Goal: Find specific page/section: Find specific page/section

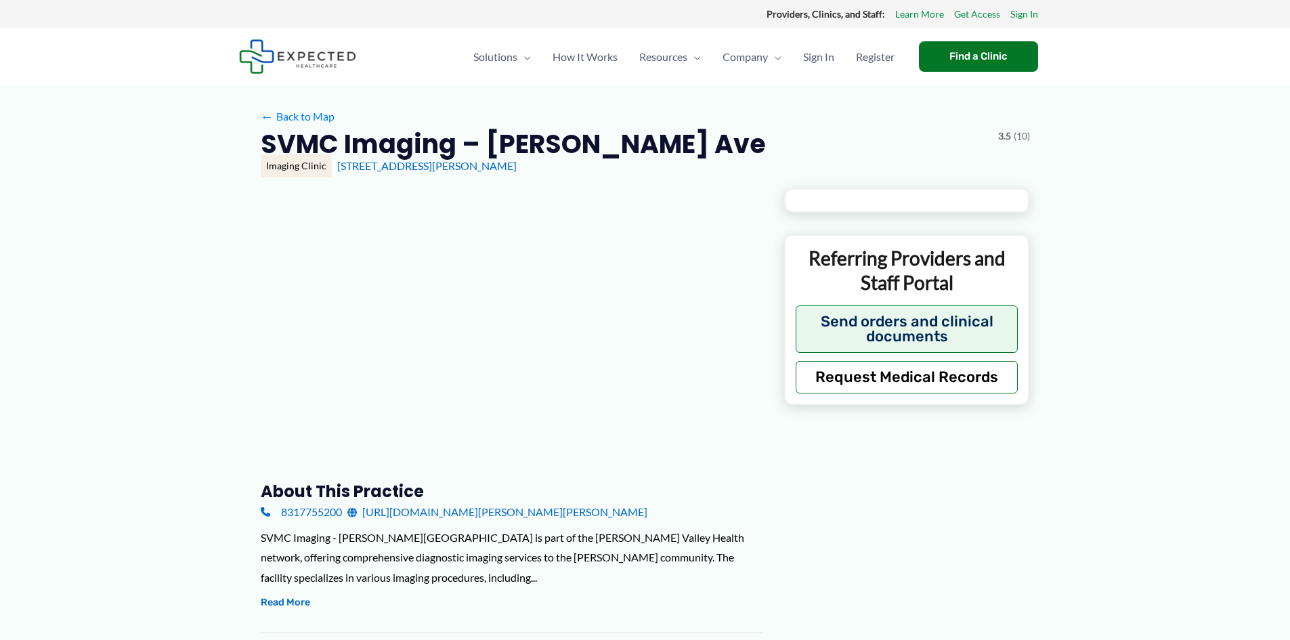
type input "**********"
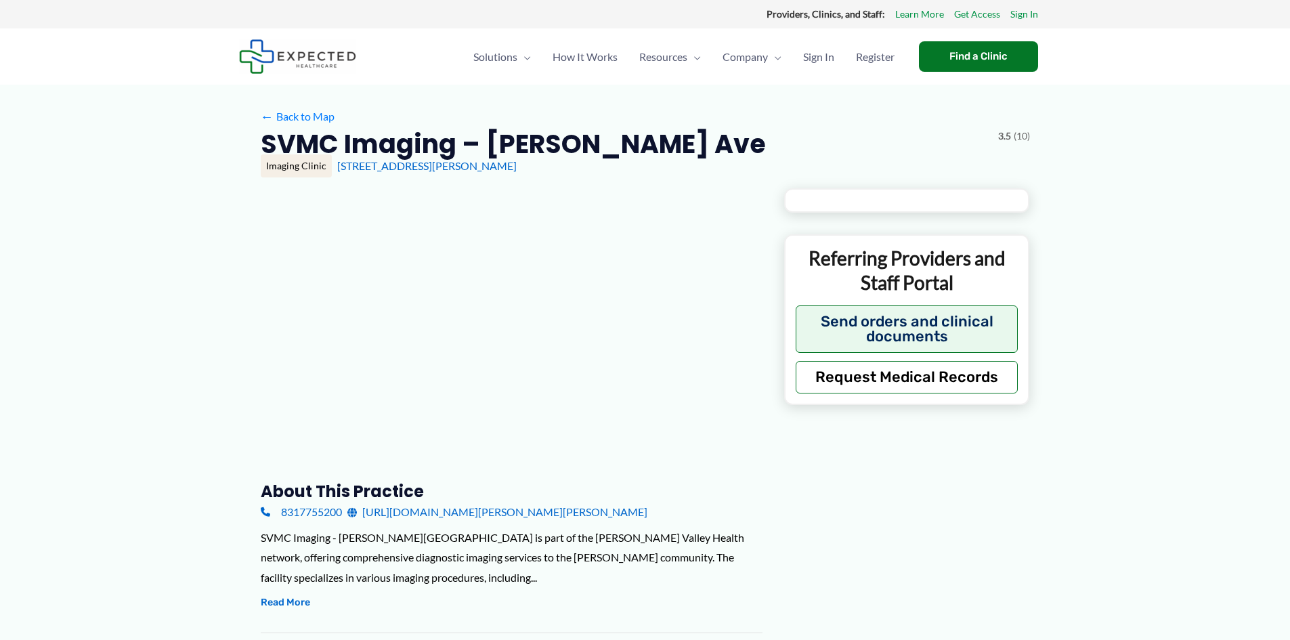
type input "**********"
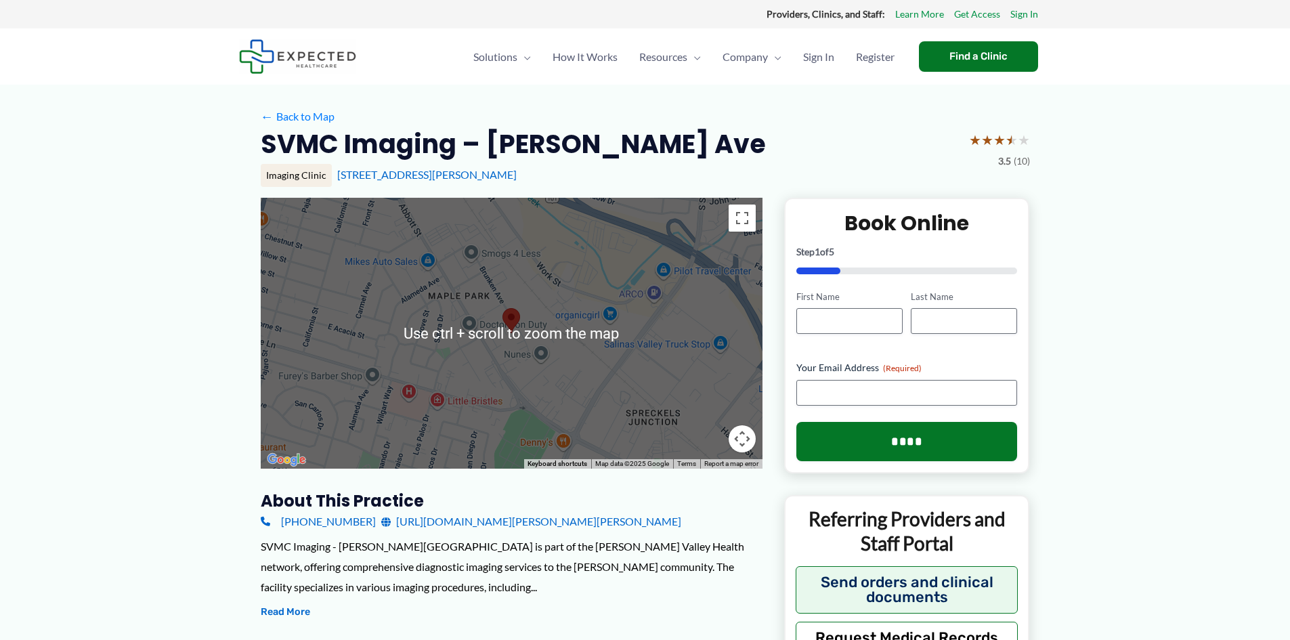
click at [512, 351] on div at bounding box center [512, 333] width 502 height 271
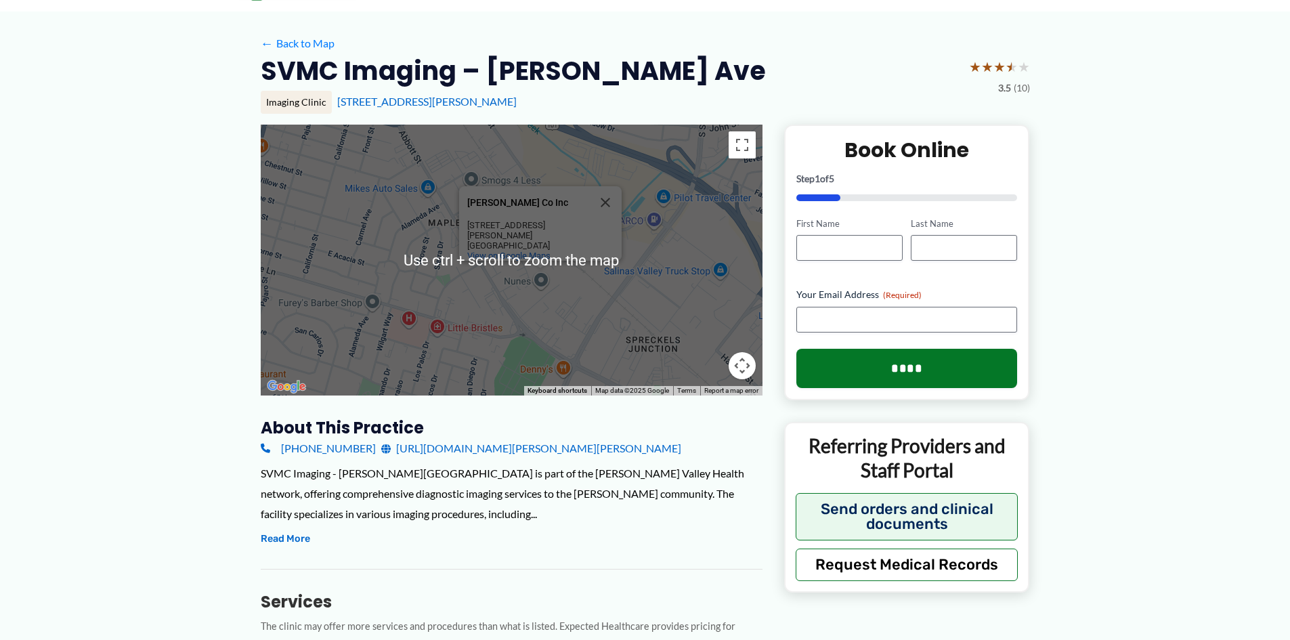
scroll to position [68, 0]
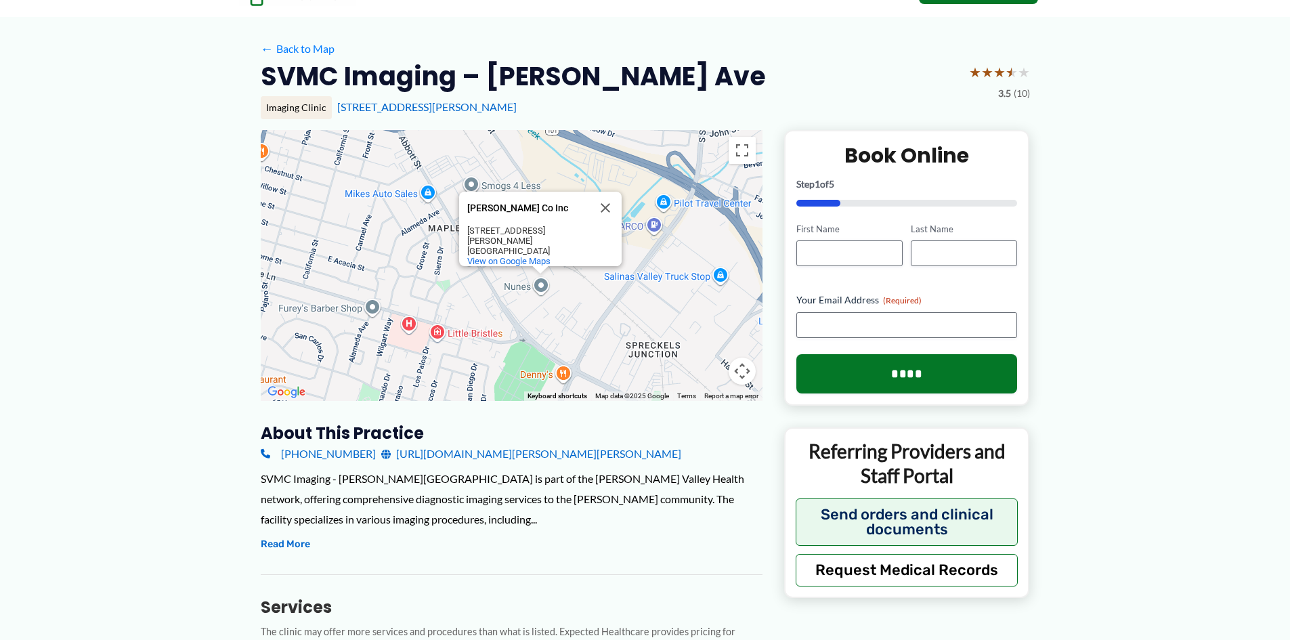
click at [424, 259] on div "[PERSON_NAME] Co Inc [PERSON_NAME] Co Inc [STREET_ADDRESS][PERSON_NAME] View on…" at bounding box center [512, 265] width 502 height 271
click at [458, 297] on div "[PERSON_NAME] Co Inc [PERSON_NAME] Co Inc [STREET_ADDRESS][PERSON_NAME] View on…" at bounding box center [512, 265] width 502 height 271
click at [411, 326] on div "[PERSON_NAME] Co Inc [PERSON_NAME] Co Inc [STREET_ADDRESS][PERSON_NAME] View on…" at bounding box center [512, 265] width 502 height 271
click at [403, 325] on div "[PERSON_NAME] Co Inc [PERSON_NAME] Co Inc [STREET_ADDRESS][PERSON_NAME] View on…" at bounding box center [512, 265] width 502 height 271
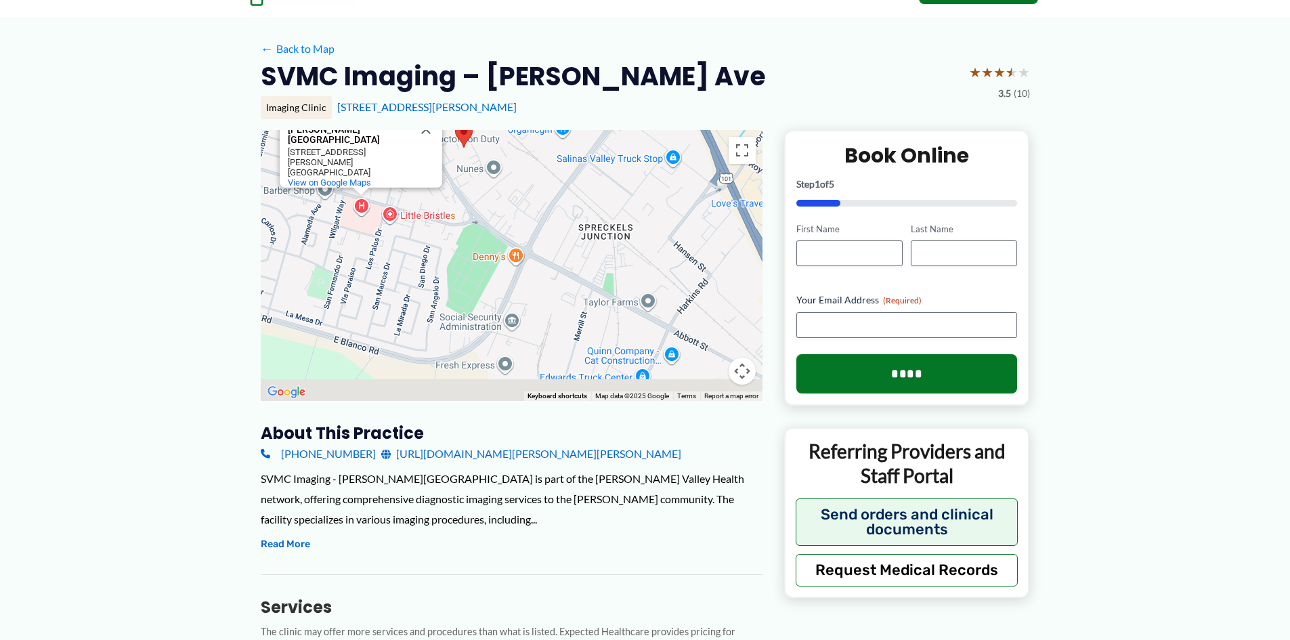
drag, startPoint x: 569, startPoint y: 322, endPoint x: 523, endPoint y: 203, distance: 127.7
click at [523, 203] on div "[PERSON_NAME][GEOGRAPHIC_DATA] [PERSON_NAME][GEOGRAPHIC_DATA] [STREET_ADDRESS] …" at bounding box center [512, 265] width 502 height 271
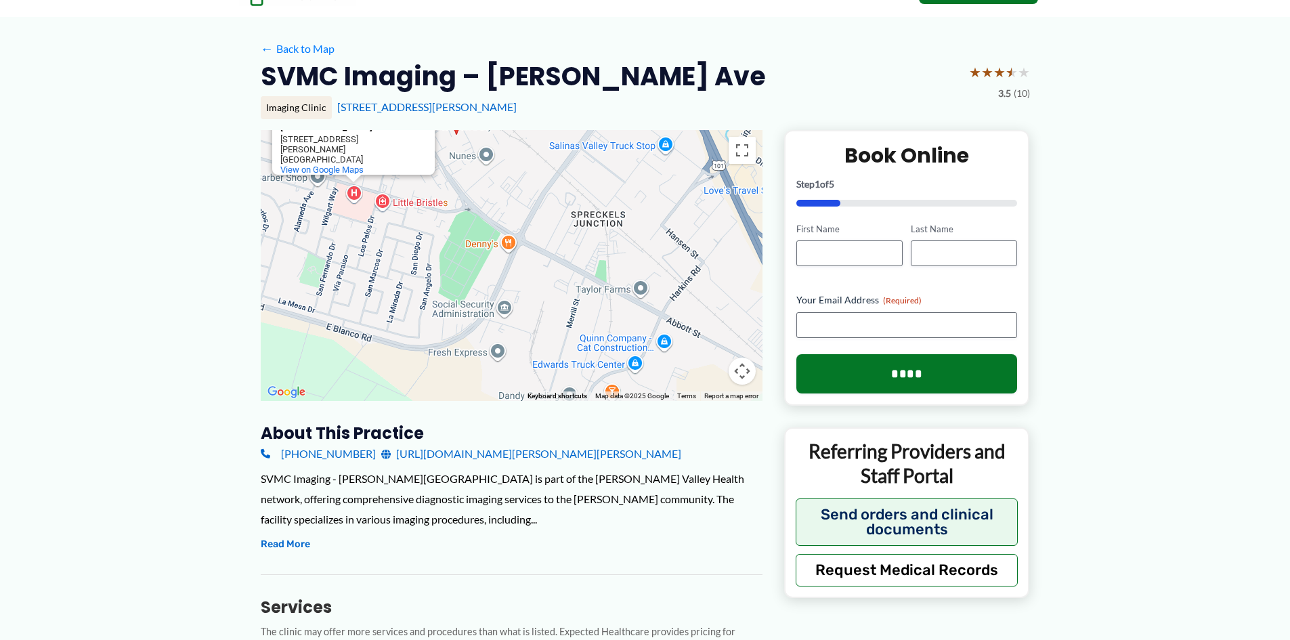
click at [742, 377] on button "Map camera controls" at bounding box center [741, 370] width 27 height 27
click at [733, 156] on button "Toggle fullscreen view" at bounding box center [741, 150] width 27 height 27
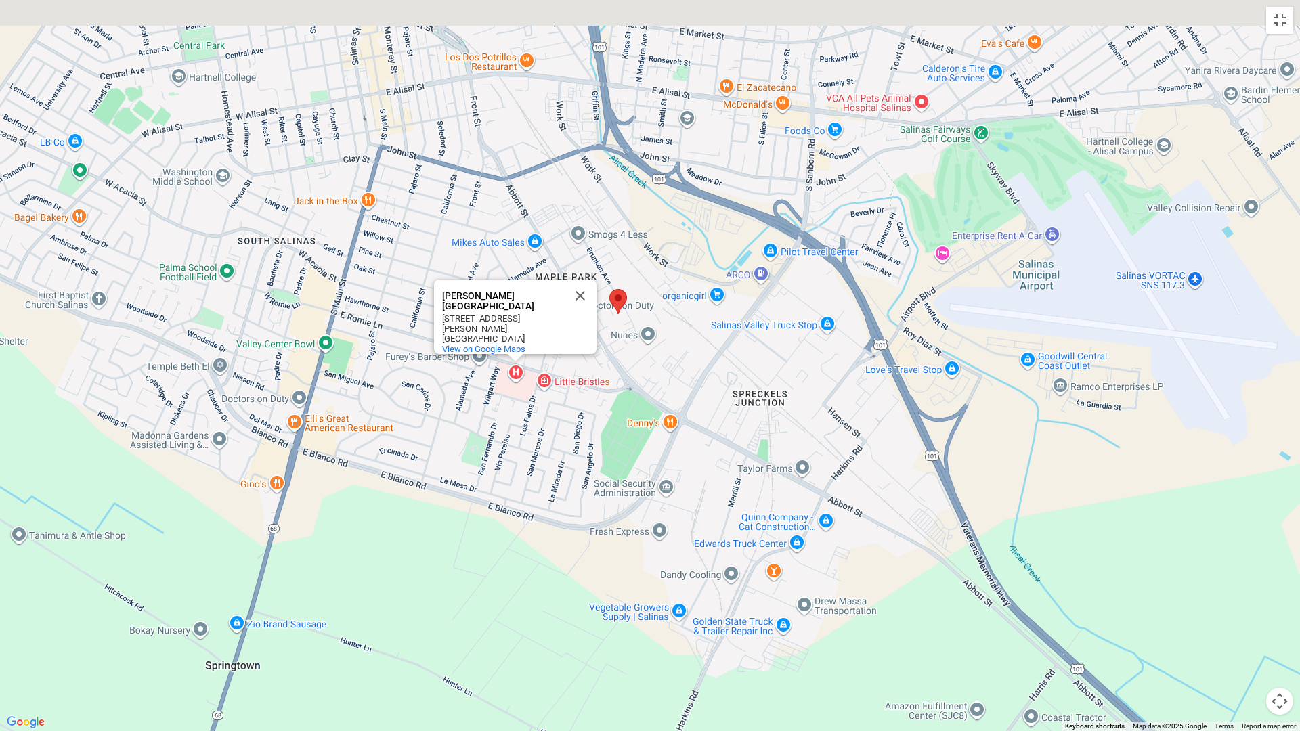
drag, startPoint x: 603, startPoint y: 291, endPoint x: 645, endPoint y: 397, distance: 113.4
click at [645, 397] on div "[PERSON_NAME][GEOGRAPHIC_DATA] [PERSON_NAME][GEOGRAPHIC_DATA] [STREET_ADDRESS] …" at bounding box center [650, 365] width 1300 height 731
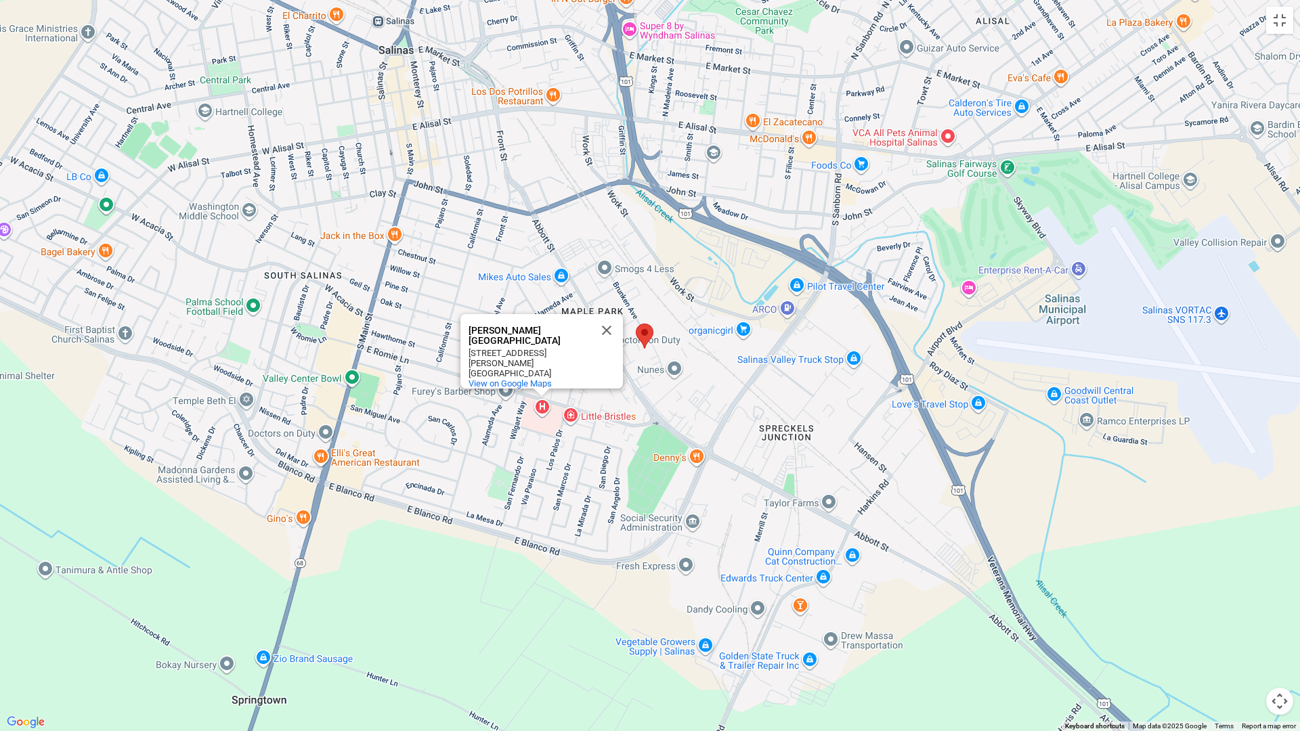
click at [636, 324] on area at bounding box center [636, 324] width 0 height 0
click at [651, 345] on img at bounding box center [645, 336] width 18 height 25
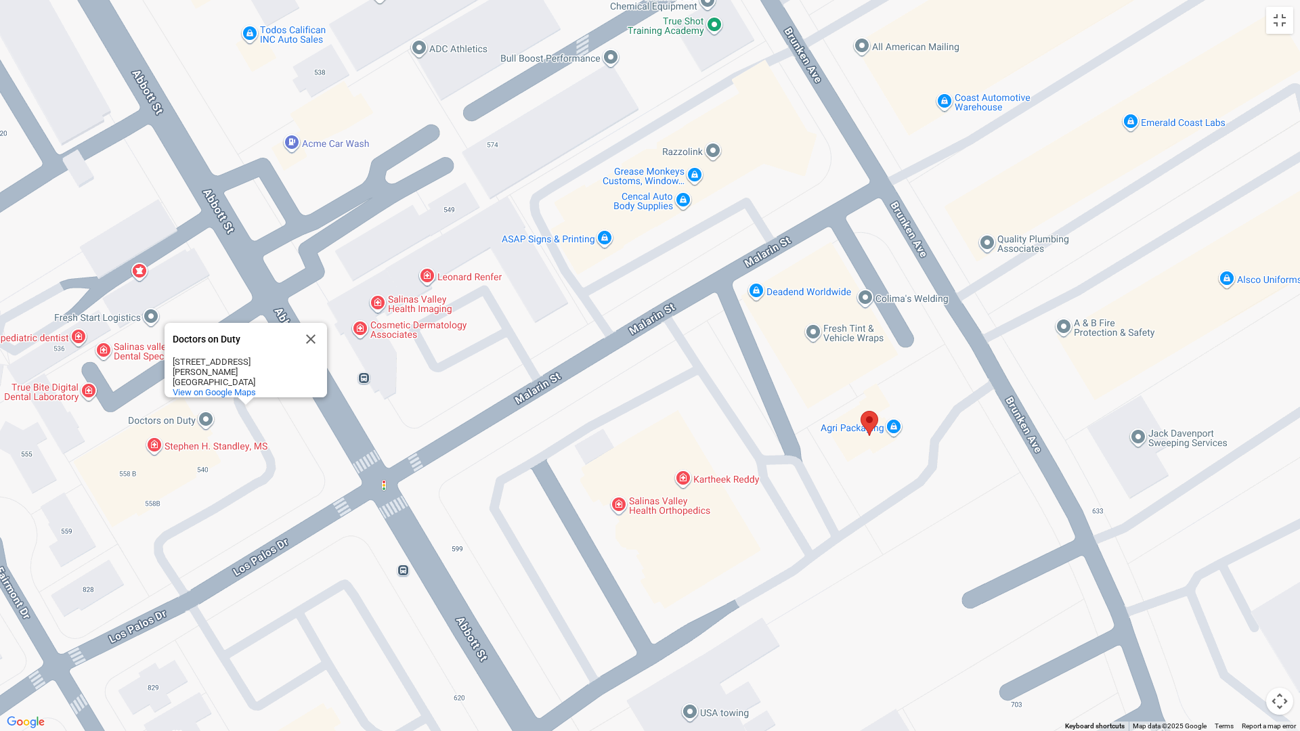
drag, startPoint x: 456, startPoint y: 420, endPoint x: 783, endPoint y: 516, distance: 340.7
click at [783, 515] on div "Doctors on Duty Doctors on Duty [STREET_ADDRESS][PERSON_NAME] View on Google Ma…" at bounding box center [650, 365] width 1300 height 731
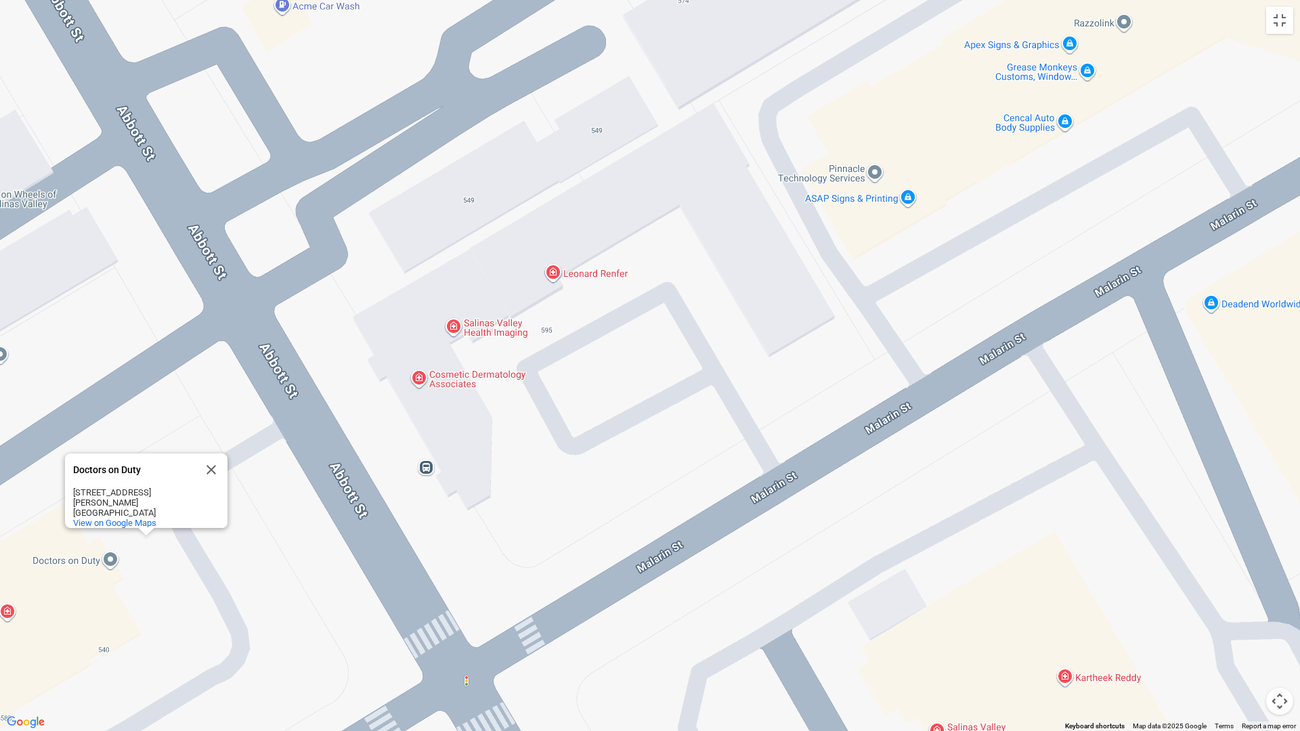
drag, startPoint x: 443, startPoint y: 359, endPoint x: 643, endPoint y: 451, distance: 219.9
click at [643, 451] on div "Doctors on Duty Doctors on Duty [STREET_ADDRESS][PERSON_NAME] View on Google Ma…" at bounding box center [650, 365] width 1300 height 731
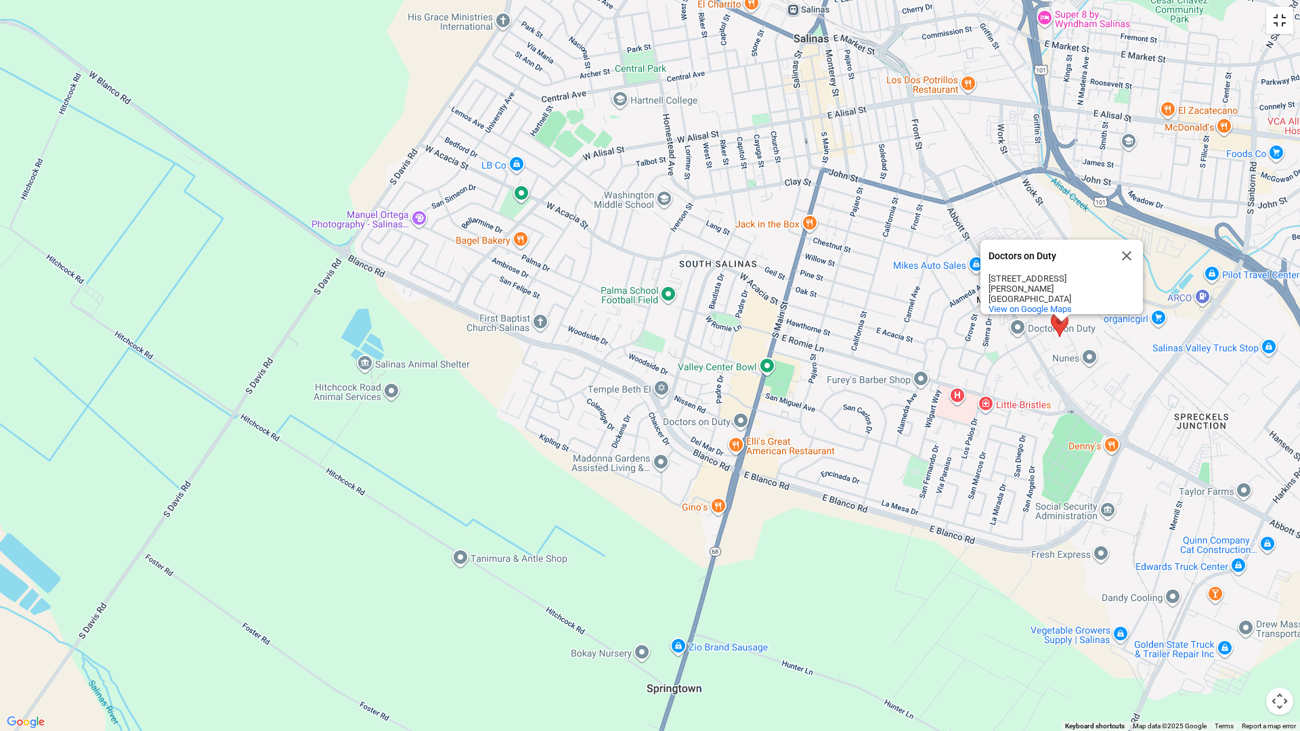
click at [1280, 24] on button "Toggle fullscreen view" at bounding box center [1279, 20] width 27 height 27
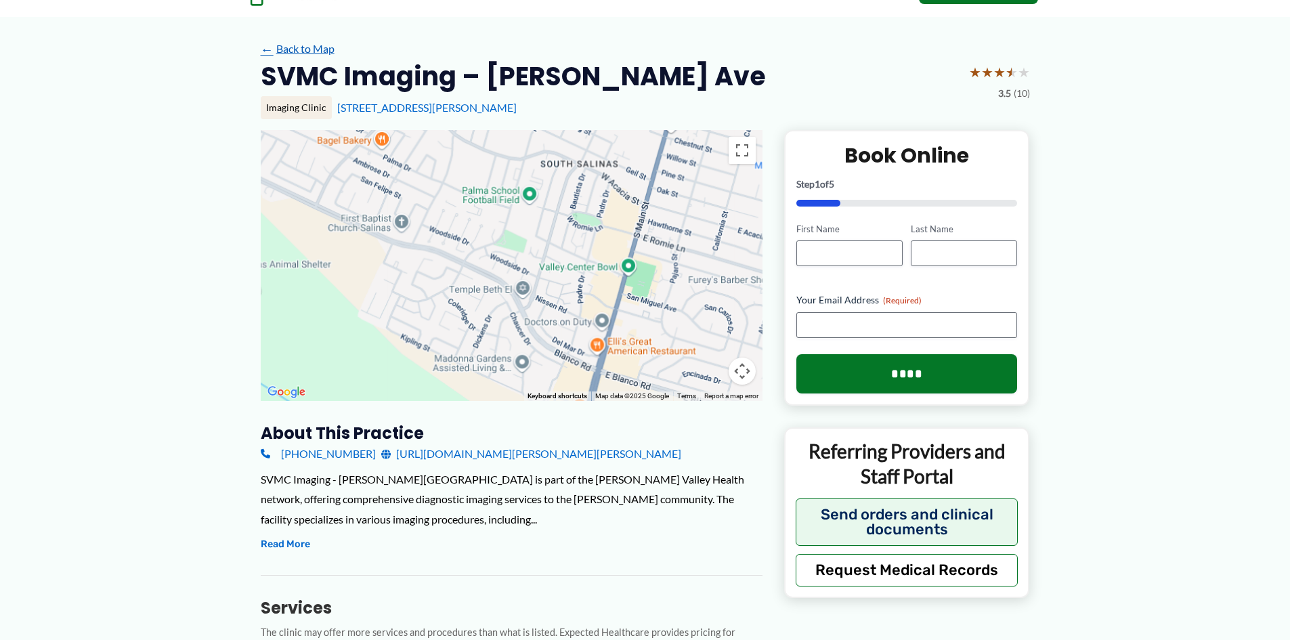
click at [311, 45] on link "← Back to Map" at bounding box center [298, 49] width 74 height 20
